Goal: Task Accomplishment & Management: Manage account settings

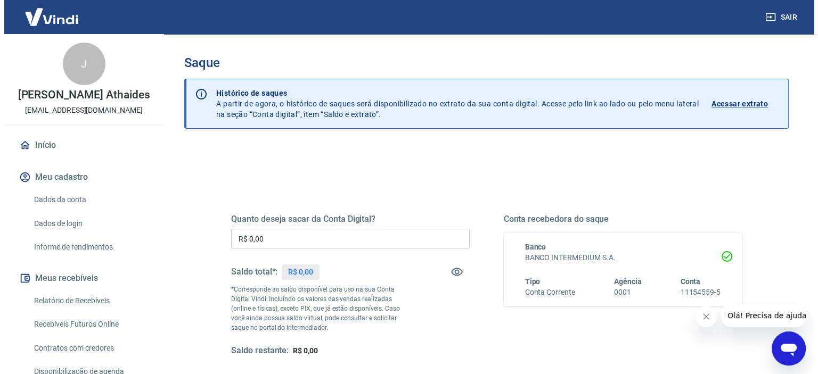
scroll to position [106, 0]
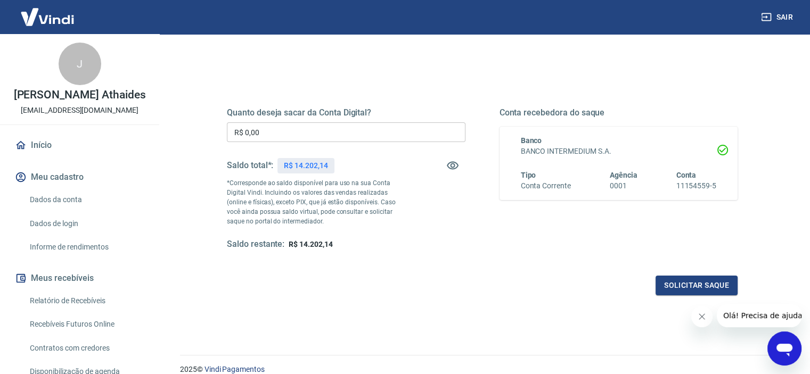
click at [177, 134] on div "Saque Histórico de saques A partir de agora, o histórico de saques será disponi…" at bounding box center [482, 135] width 630 height 415
paste input "9.011,23"
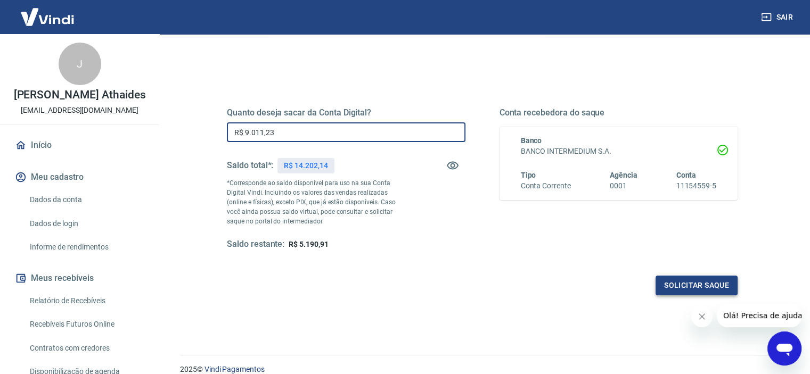
type input "R$ 9.011,23"
click at [698, 288] on button "Solicitar saque" at bounding box center [696, 286] width 82 height 20
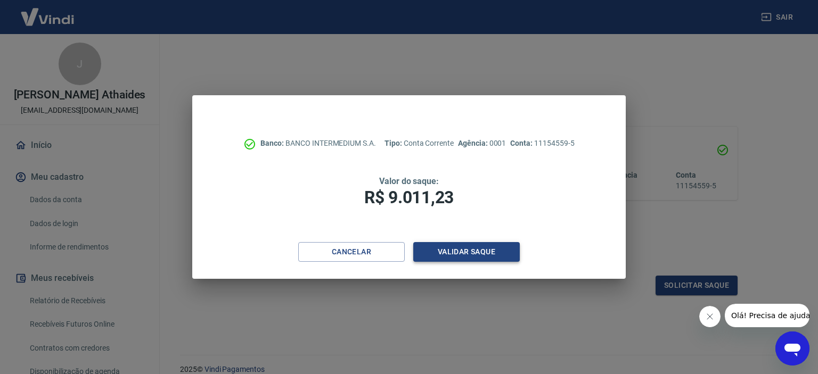
click at [502, 251] on button "Validar saque" at bounding box center [466, 252] width 106 height 20
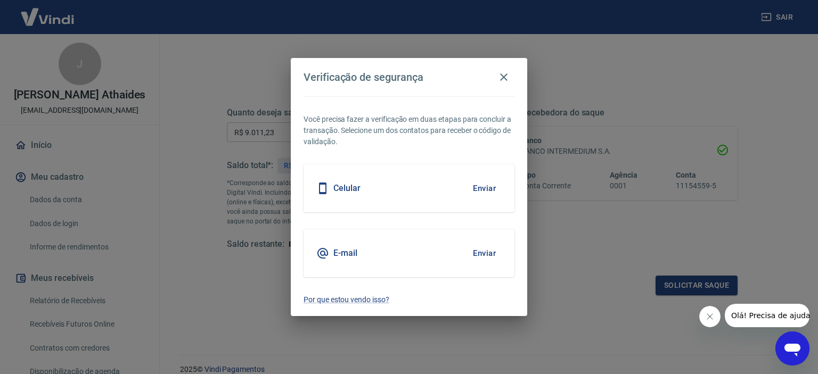
click at [482, 248] on button "Enviar" at bounding box center [484, 253] width 35 height 22
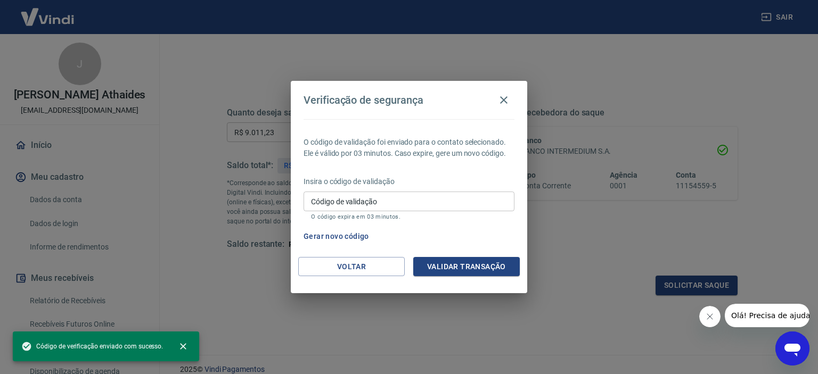
click at [336, 196] on div "Código de validação Código de validação O código expira em 03 minutos." at bounding box center [408, 206] width 211 height 29
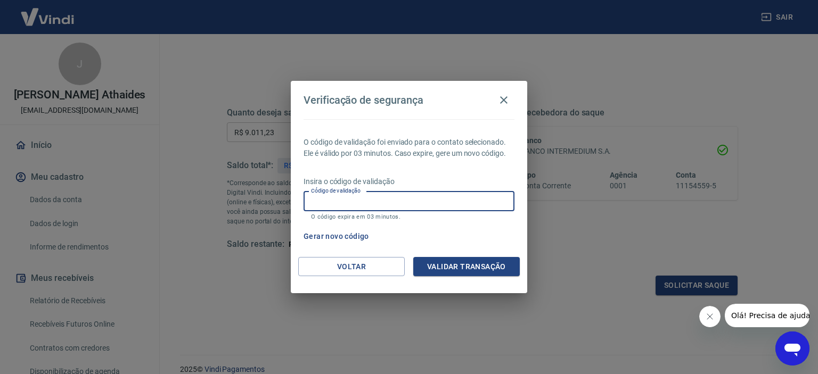
paste input "909279"
type input "909279"
click at [448, 260] on button "Validar transação" at bounding box center [466, 267] width 106 height 20
